Goal: Find specific fact: Find specific page/section

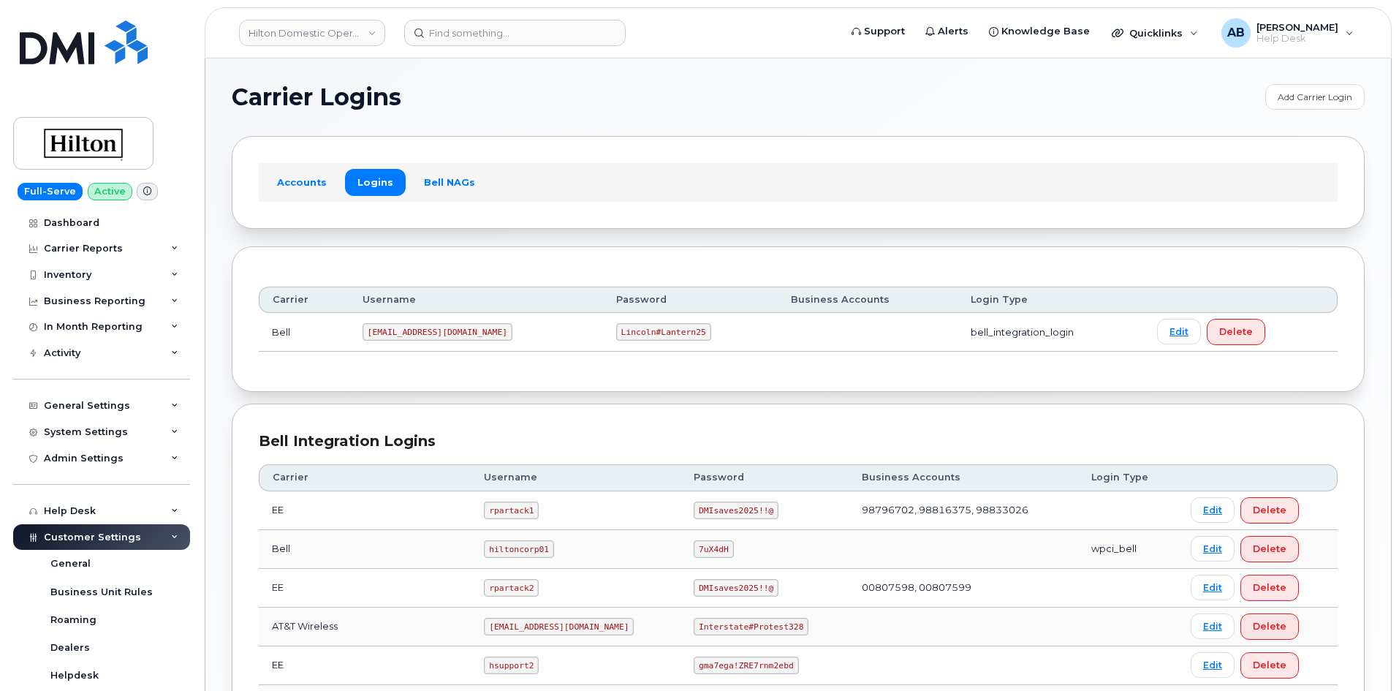
scroll to position [292, 0]
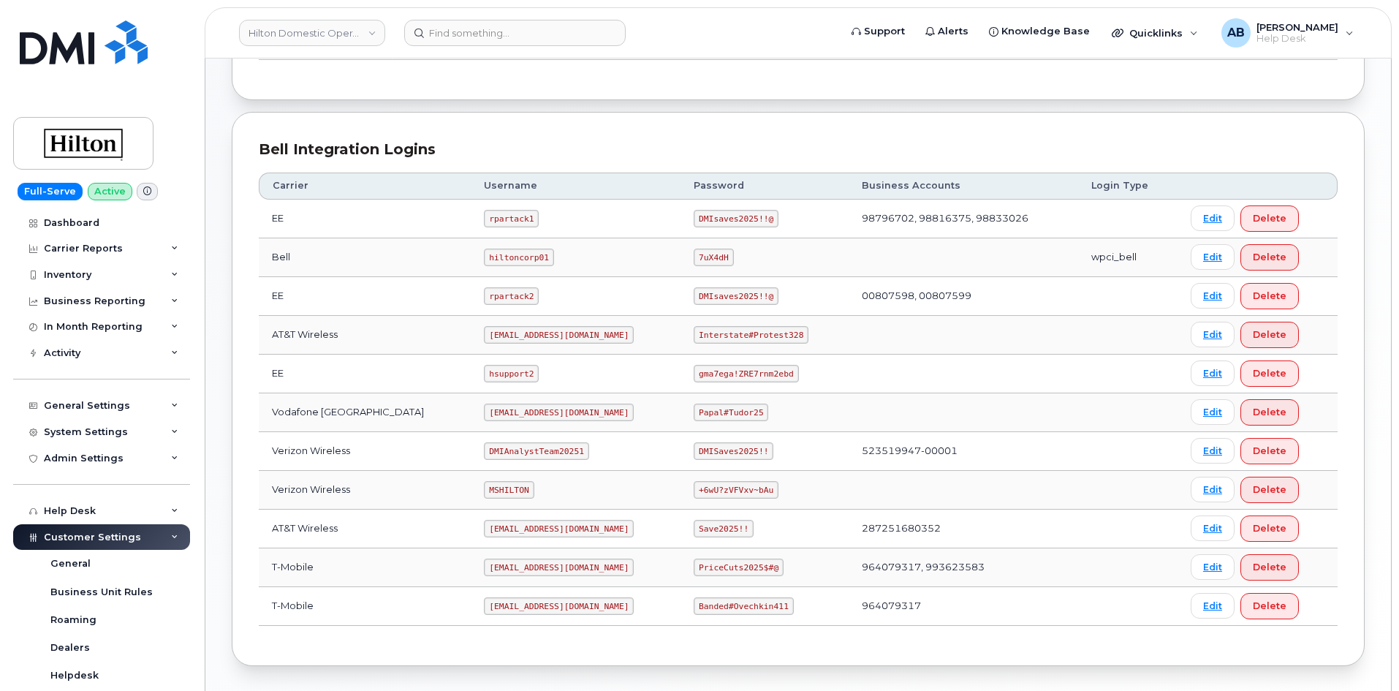
click at [484, 484] on code "MSHILTON" at bounding box center [509, 490] width 50 height 18
click at [484, 485] on code "MSHILTON" at bounding box center [509, 490] width 50 height 18
copy code "MSHILTON"
click at [710, 490] on code "+6wU?zVFVxv~bAu" at bounding box center [735, 490] width 85 height 18
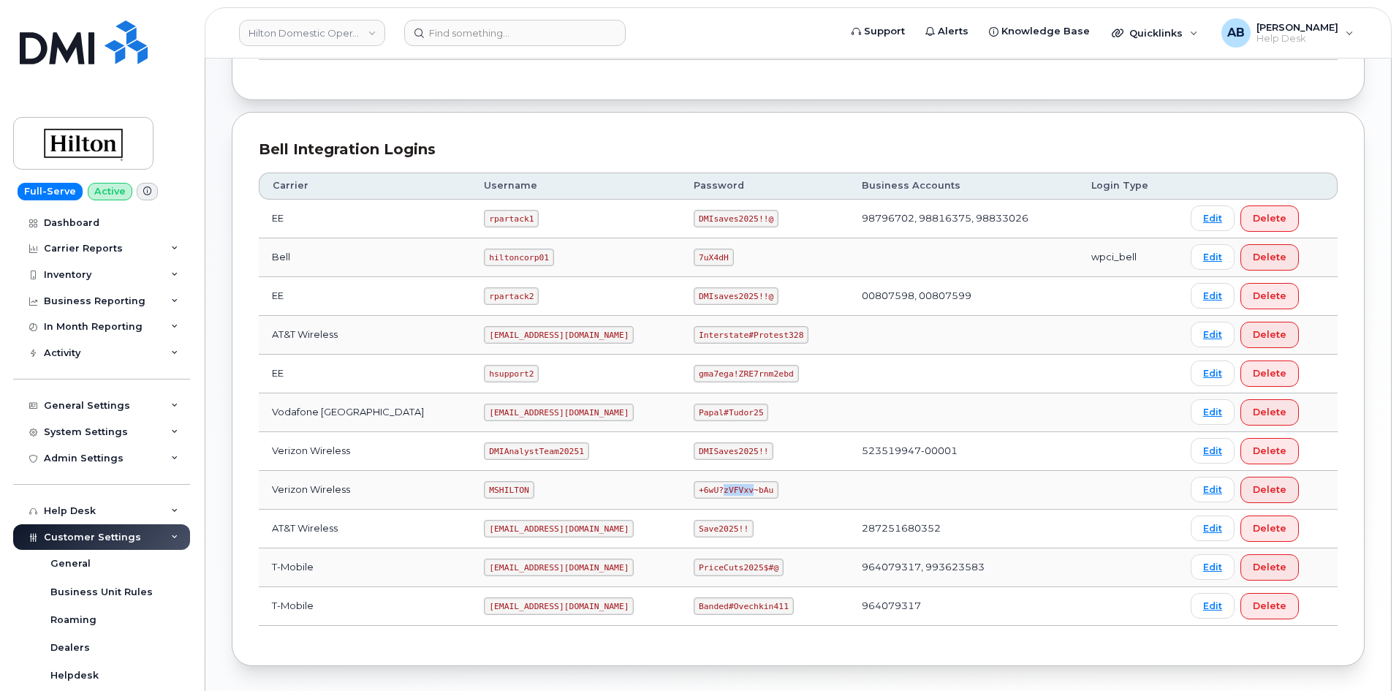
click at [710, 490] on code "+6wU?zVFVxv~bAu" at bounding box center [735, 490] width 85 height 18
